Goal: Navigation & Orientation: Find specific page/section

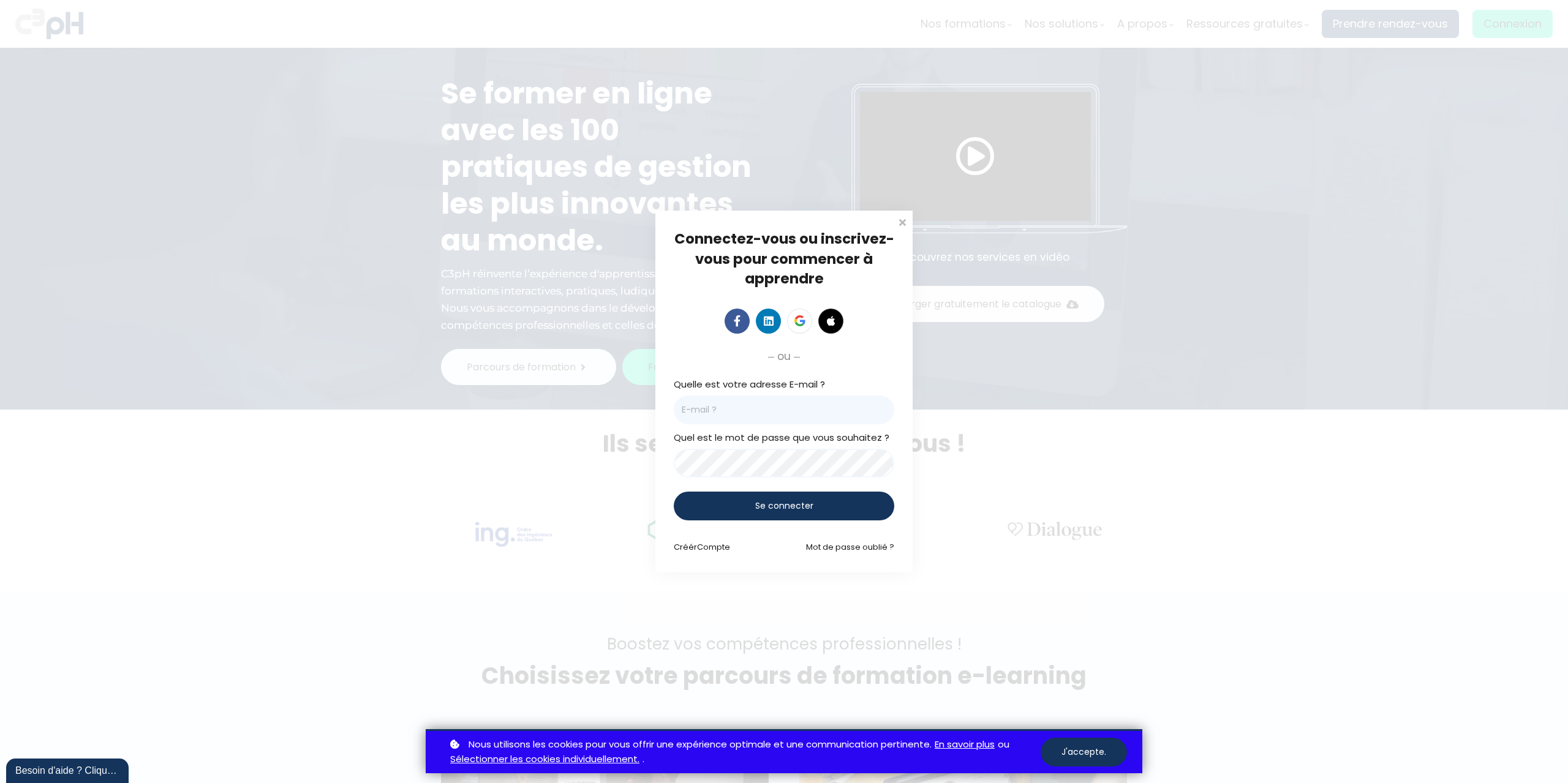
type input "[PERSON_NAME][EMAIL_ADDRESS][DOMAIN_NAME]"
click at [752, 506] on div "Se connecter" at bounding box center [784, 506] width 221 height 29
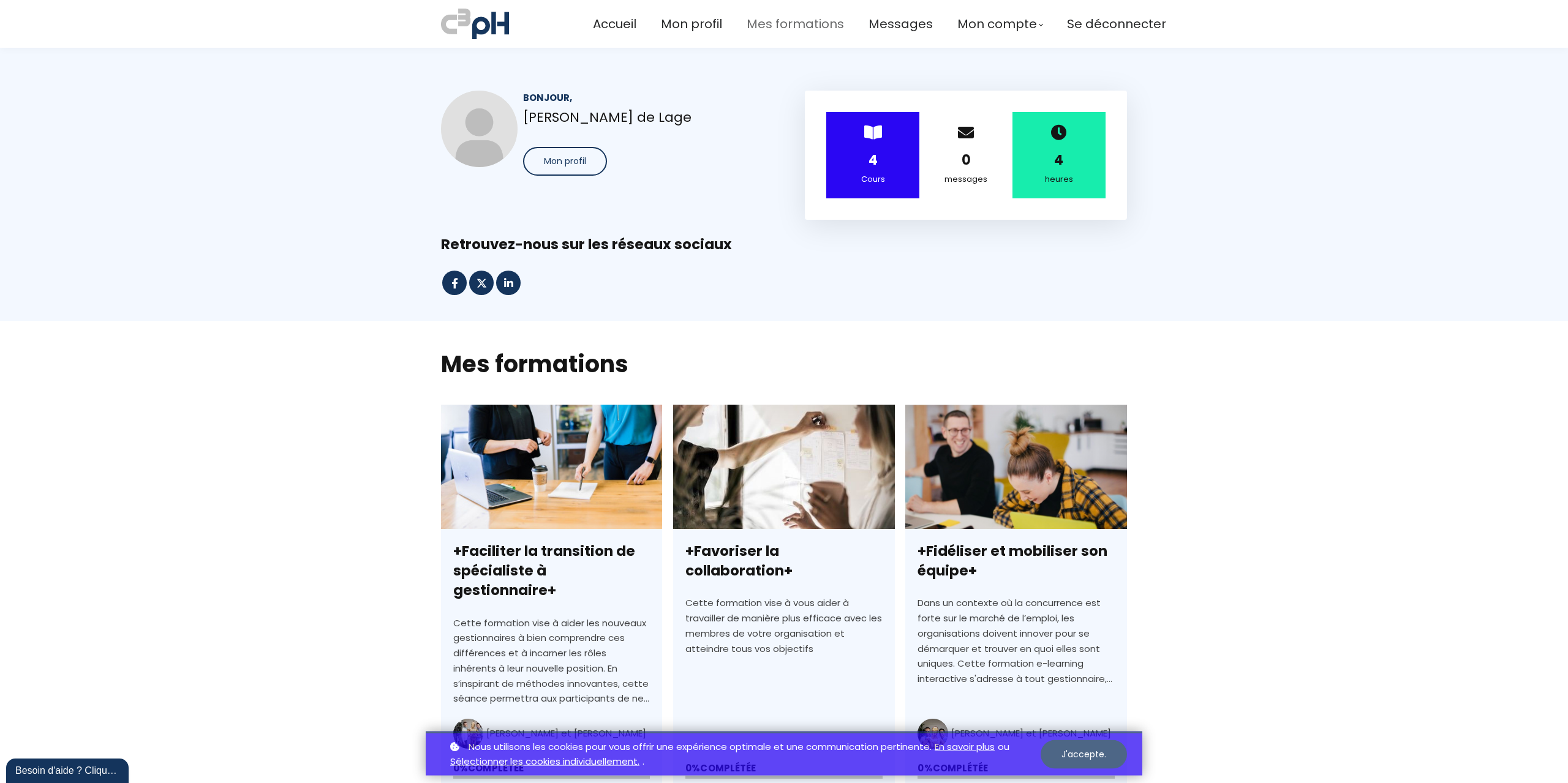
click at [772, 27] on span "Mes formations" at bounding box center [795, 24] width 97 height 20
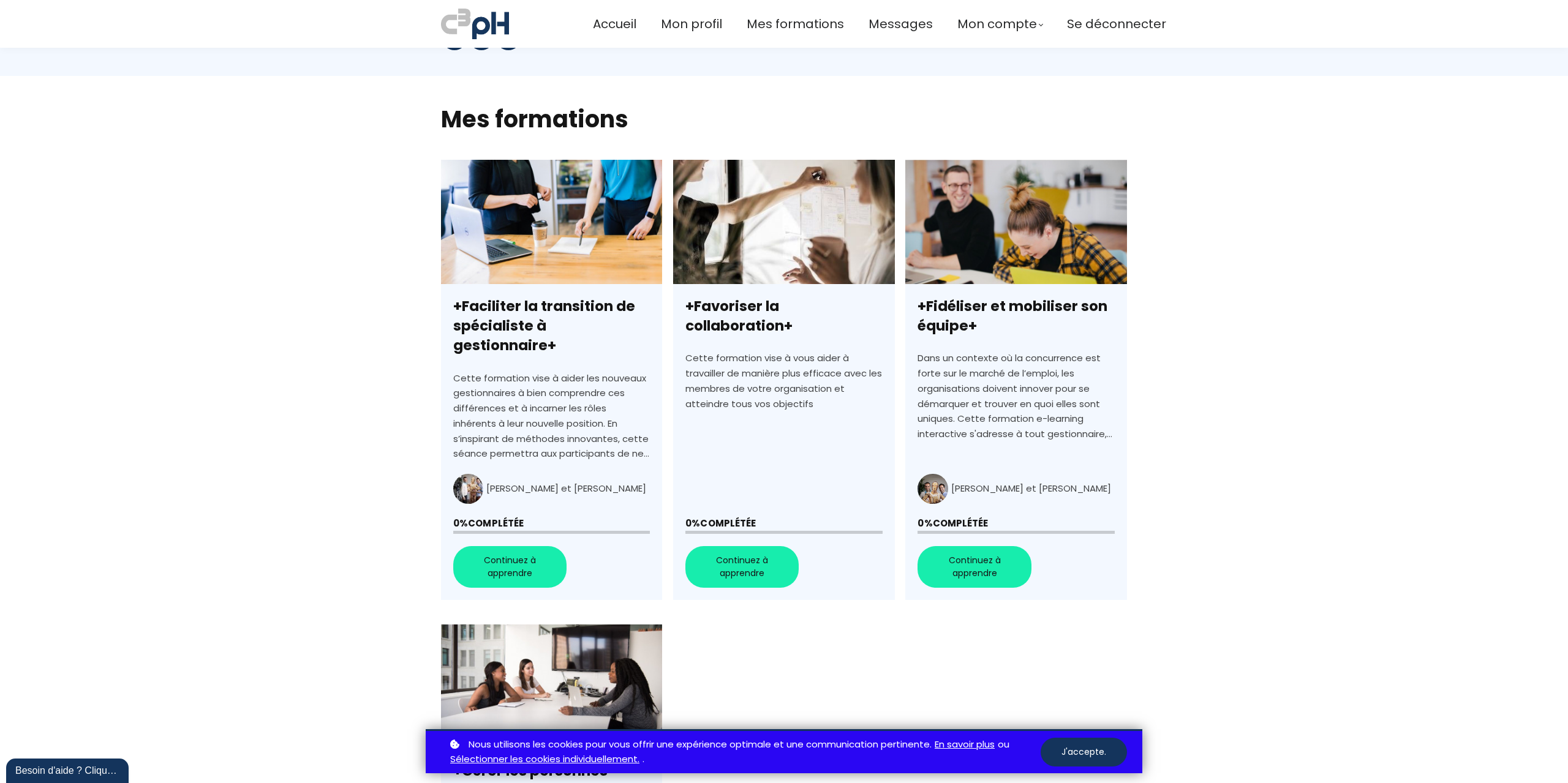
scroll to position [184, 0]
